Goal: Find contact information: Find contact information

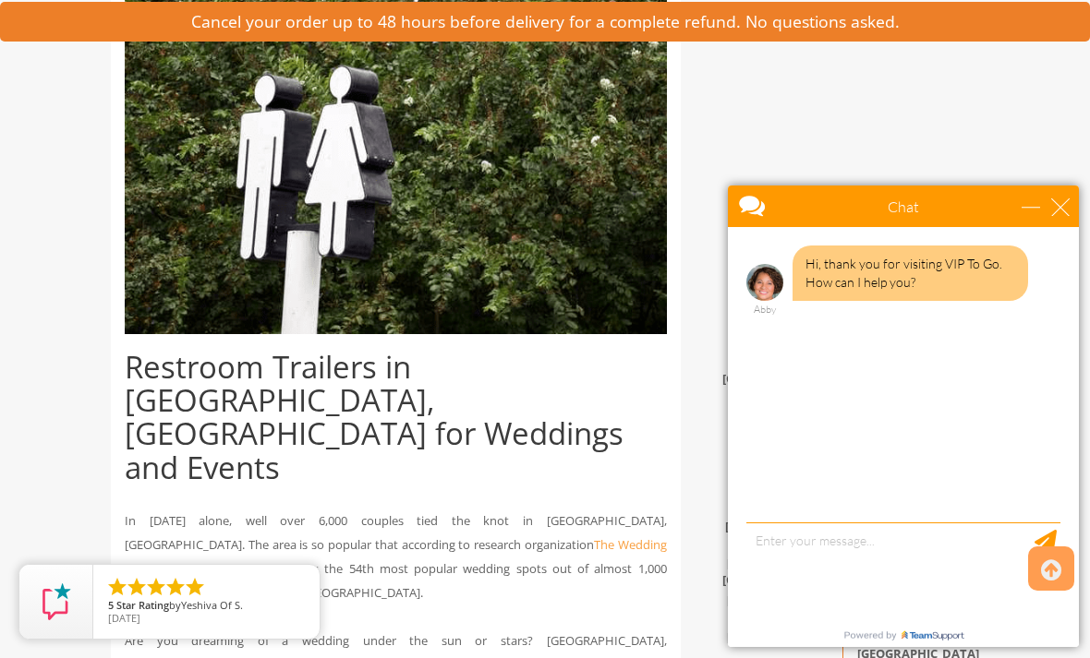
scroll to position [415, 0]
click at [1066, 203] on div "close" at bounding box center [1060, 207] width 18 height 18
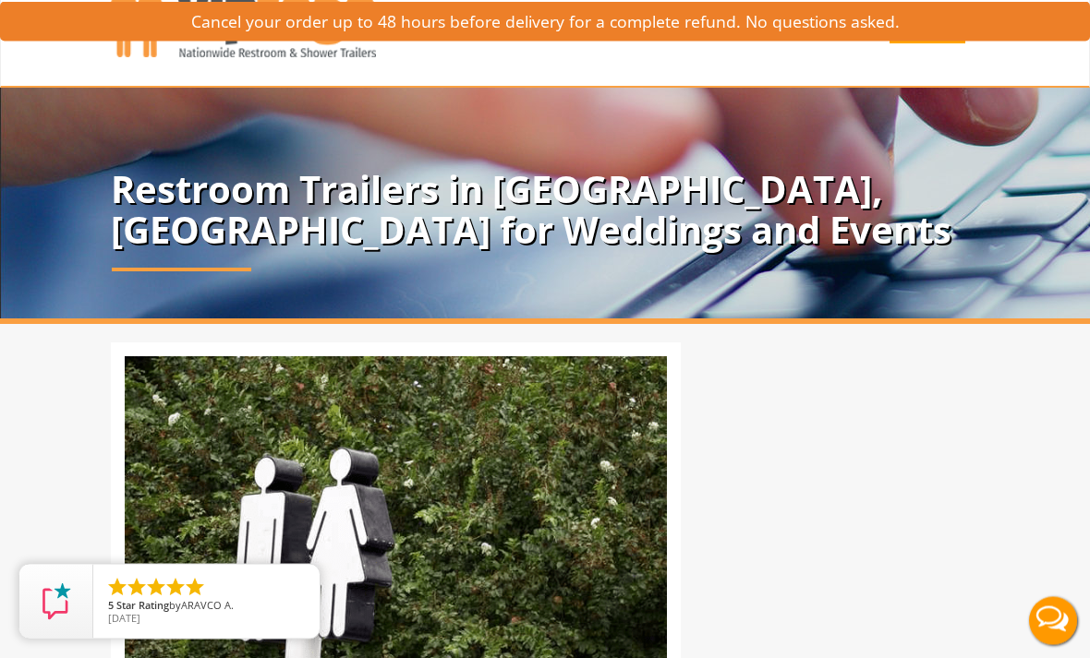
scroll to position [0, 0]
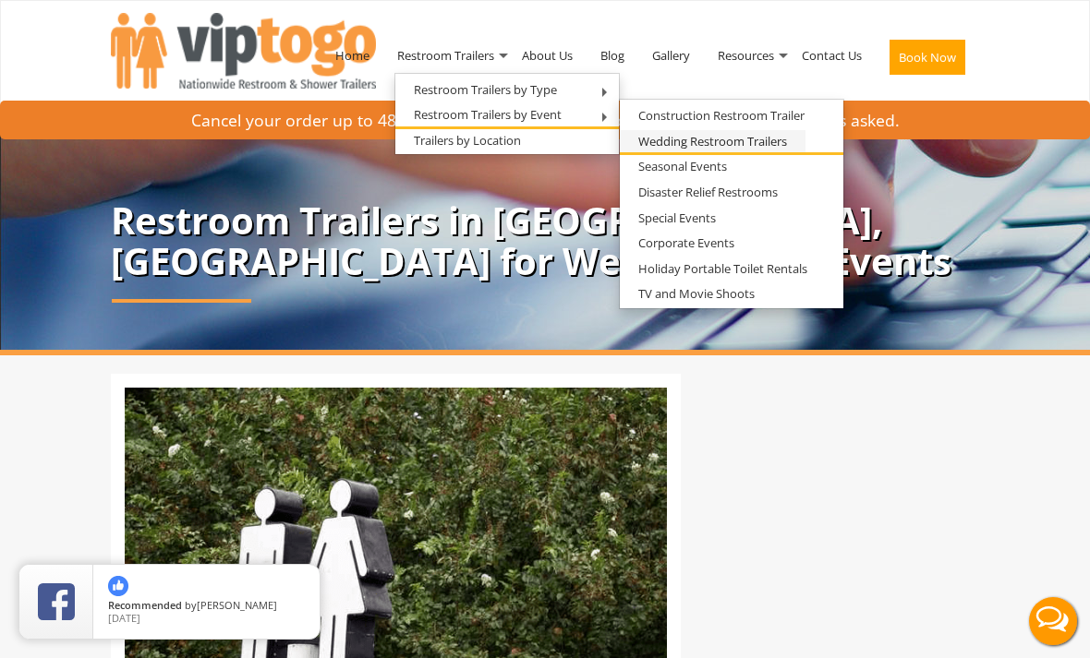
click at [770, 141] on link "Wedding Restroom Trailers" at bounding box center [713, 141] width 186 height 23
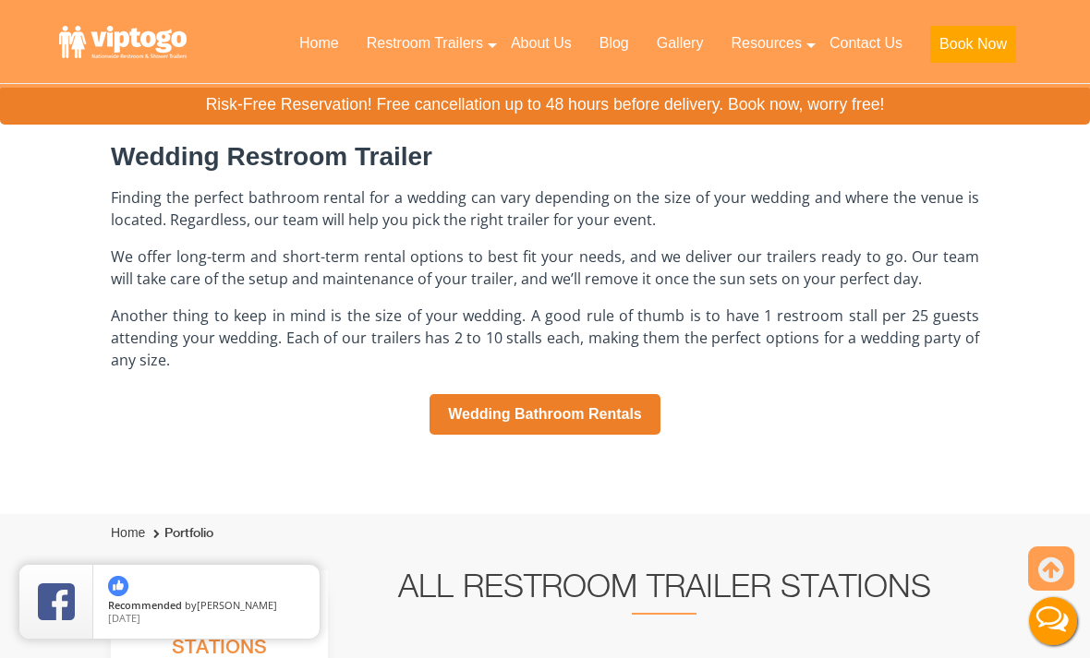
scroll to position [1301, 0]
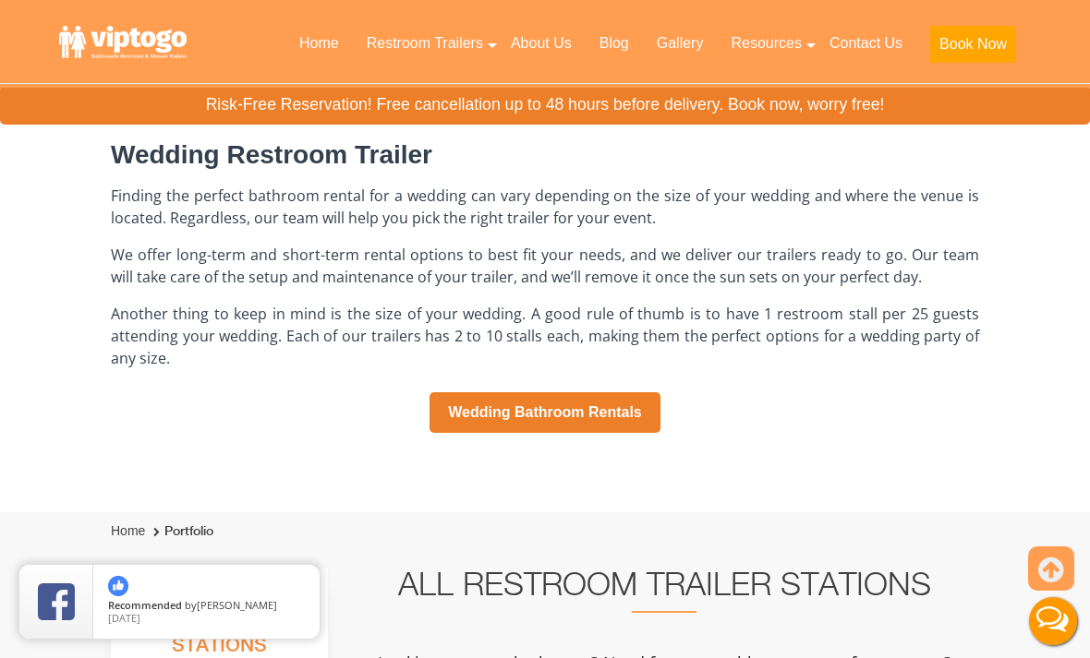
click at [624, 413] on link "Wedding Bathroom Rentals" at bounding box center [544, 412] width 231 height 41
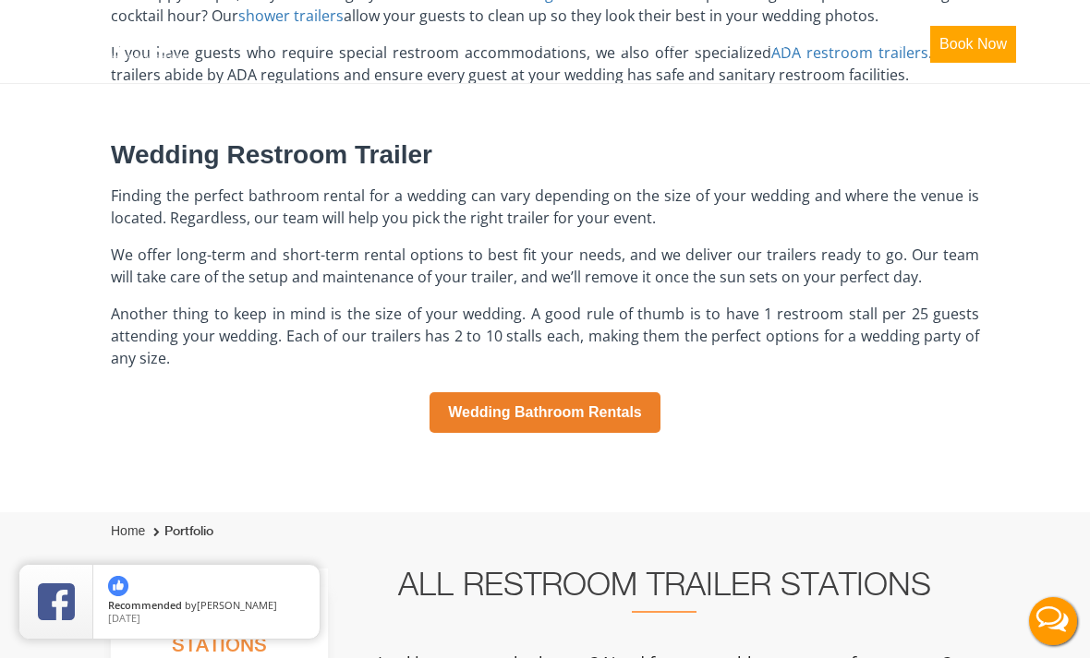
scroll to position [1360, 0]
